Goal: Book appointment/travel/reservation

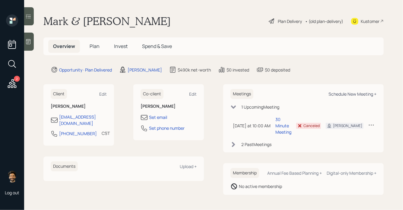
click at [347, 95] on div "Schedule New Meeting +" at bounding box center [352, 94] width 48 height 6
select select "8b79112e-3cfb-44f9-89e7-15267fe946c1"
click at [349, 93] on div "Schedule New Meeting +" at bounding box center [352, 94] width 48 height 6
select select "8b79112e-3cfb-44f9-89e7-15267fe946c1"
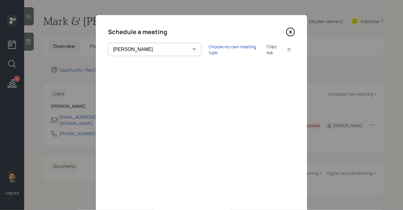
click at [266, 49] on div "Copy link" at bounding box center [273, 49] width 14 height 13
